Goal: Information Seeking & Learning: Check status

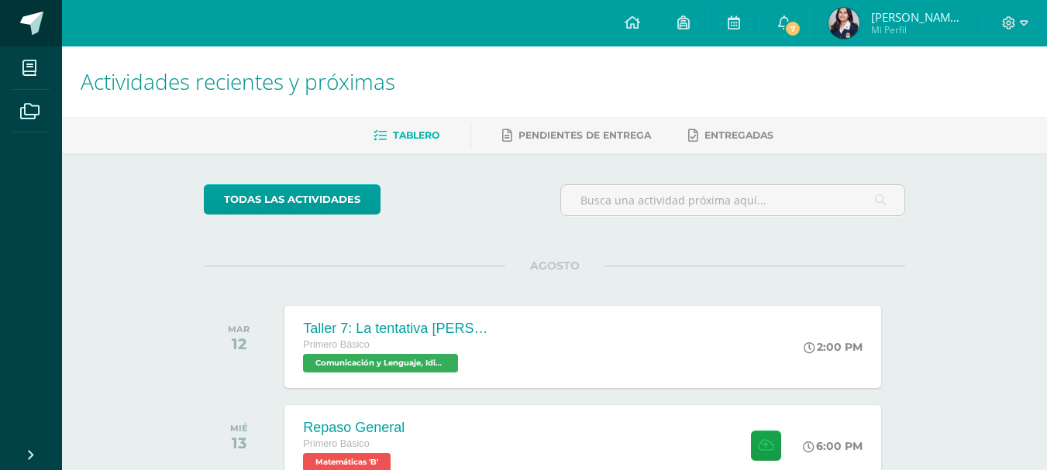
click at [40, 16] on span at bounding box center [31, 23] width 23 height 23
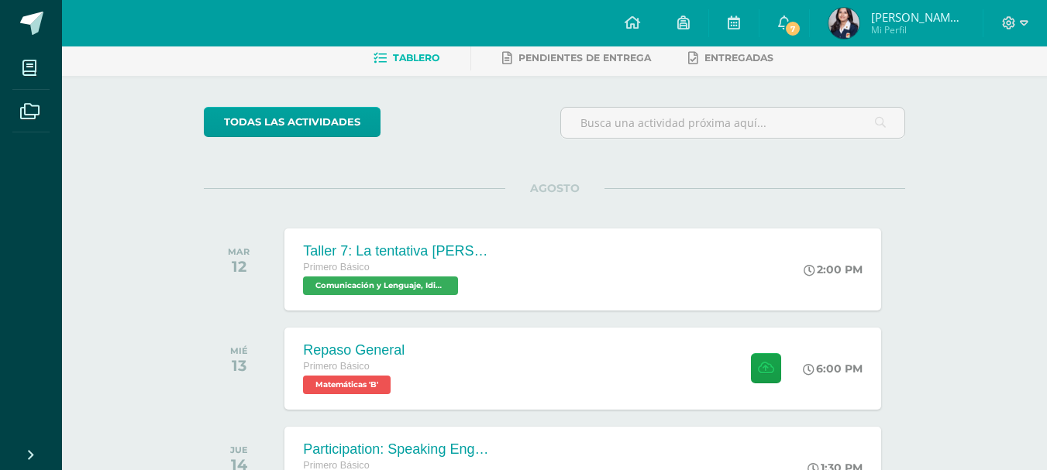
scroll to position [465, 0]
click at [10, 62] on li "Mis cursos" at bounding box center [31, 67] width 62 height 43
click at [29, 72] on icon at bounding box center [29, 67] width 14 height 15
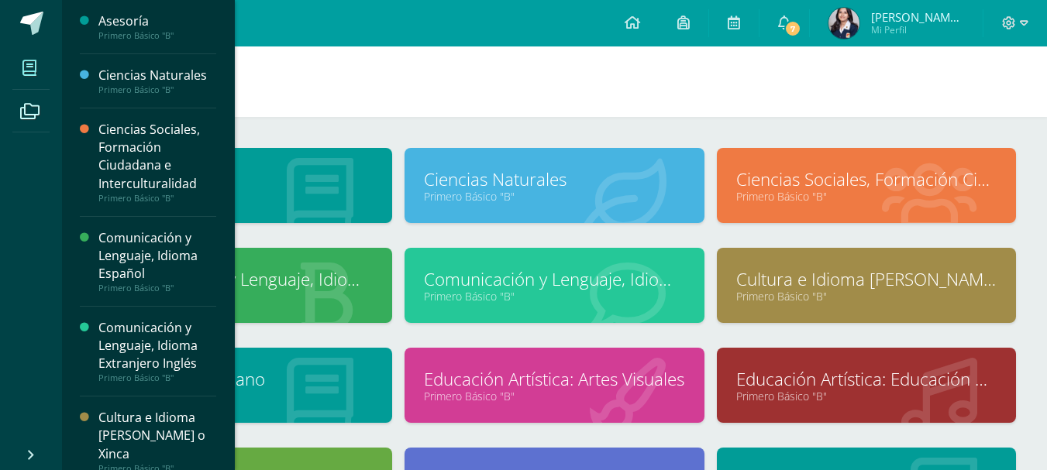
scroll to position [275, 0]
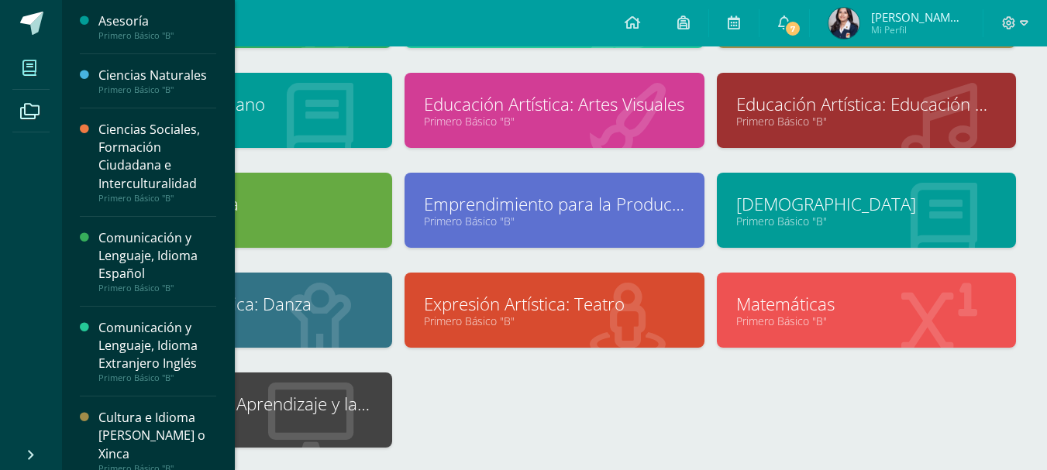
click at [351, 400] on link "Tecnologías del Aprendizaje y la Comunicación" at bounding box center [242, 404] width 260 height 24
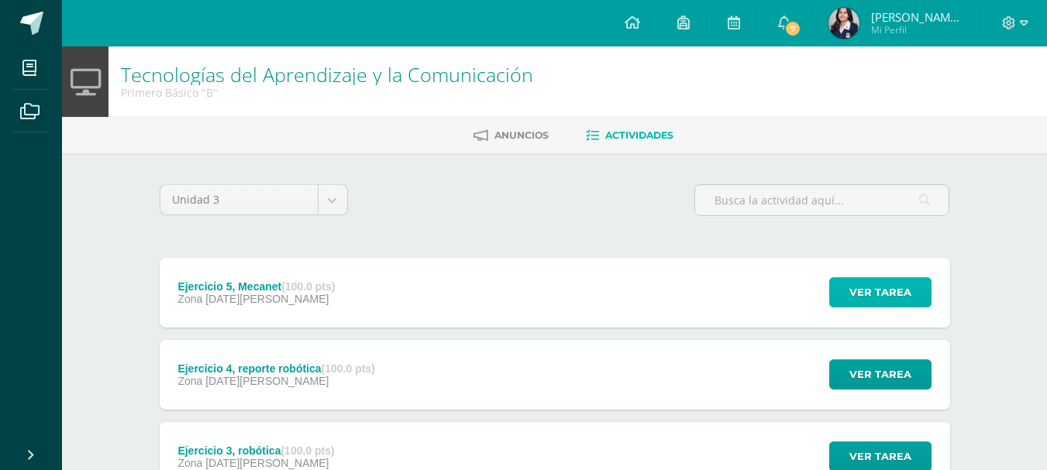
click at [895, 283] on span "Ver tarea" at bounding box center [880, 292] width 62 height 29
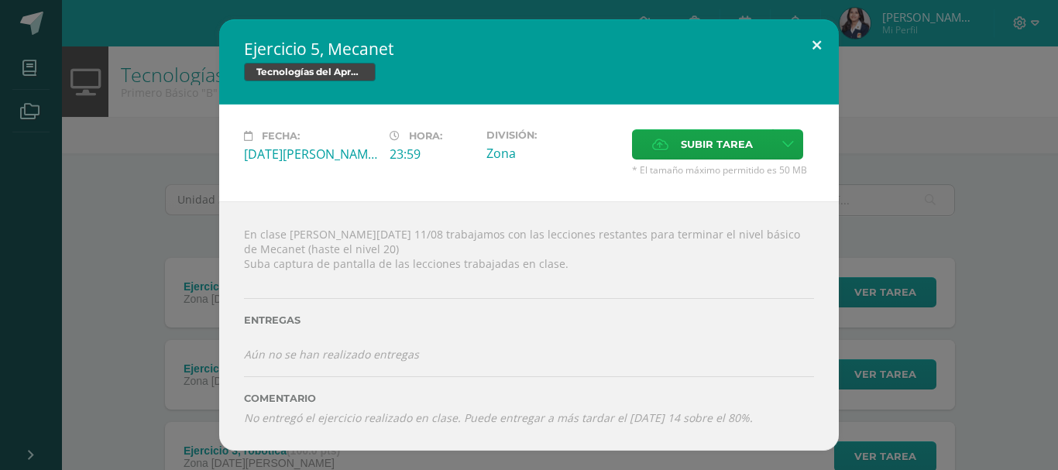
click at [813, 51] on button at bounding box center [817, 45] width 44 height 53
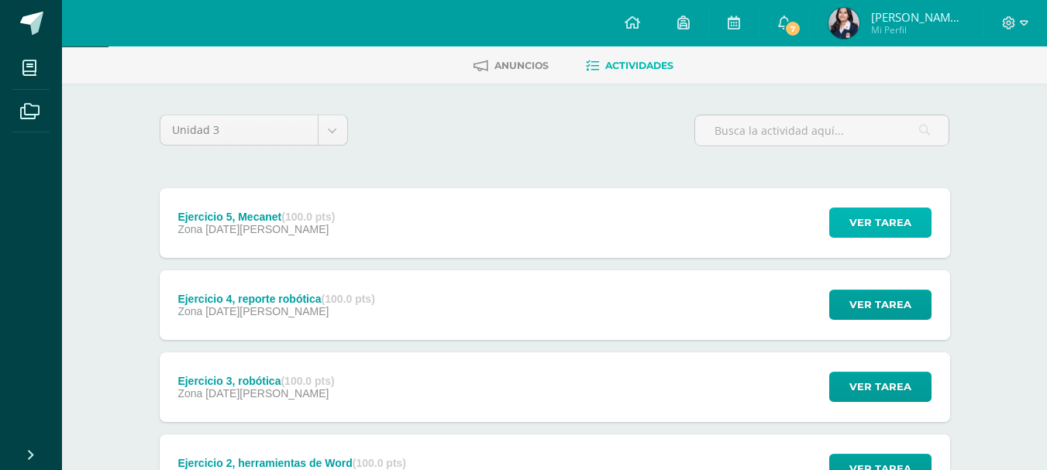
scroll to position [77, 0]
